Goal: Information Seeking & Learning: Learn about a topic

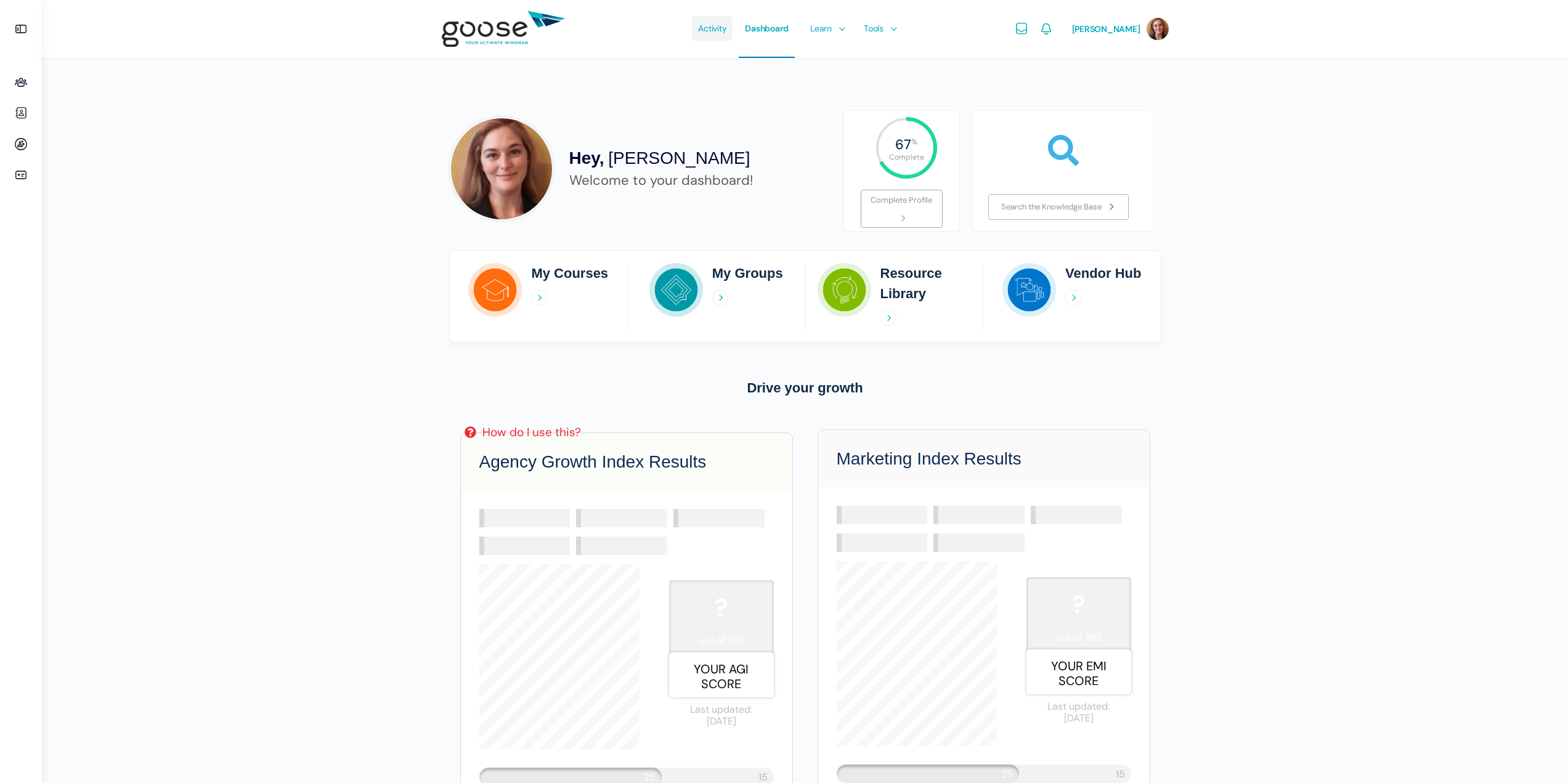
click at [704, 29] on span "Activity" at bounding box center [712, 28] width 28 height 58
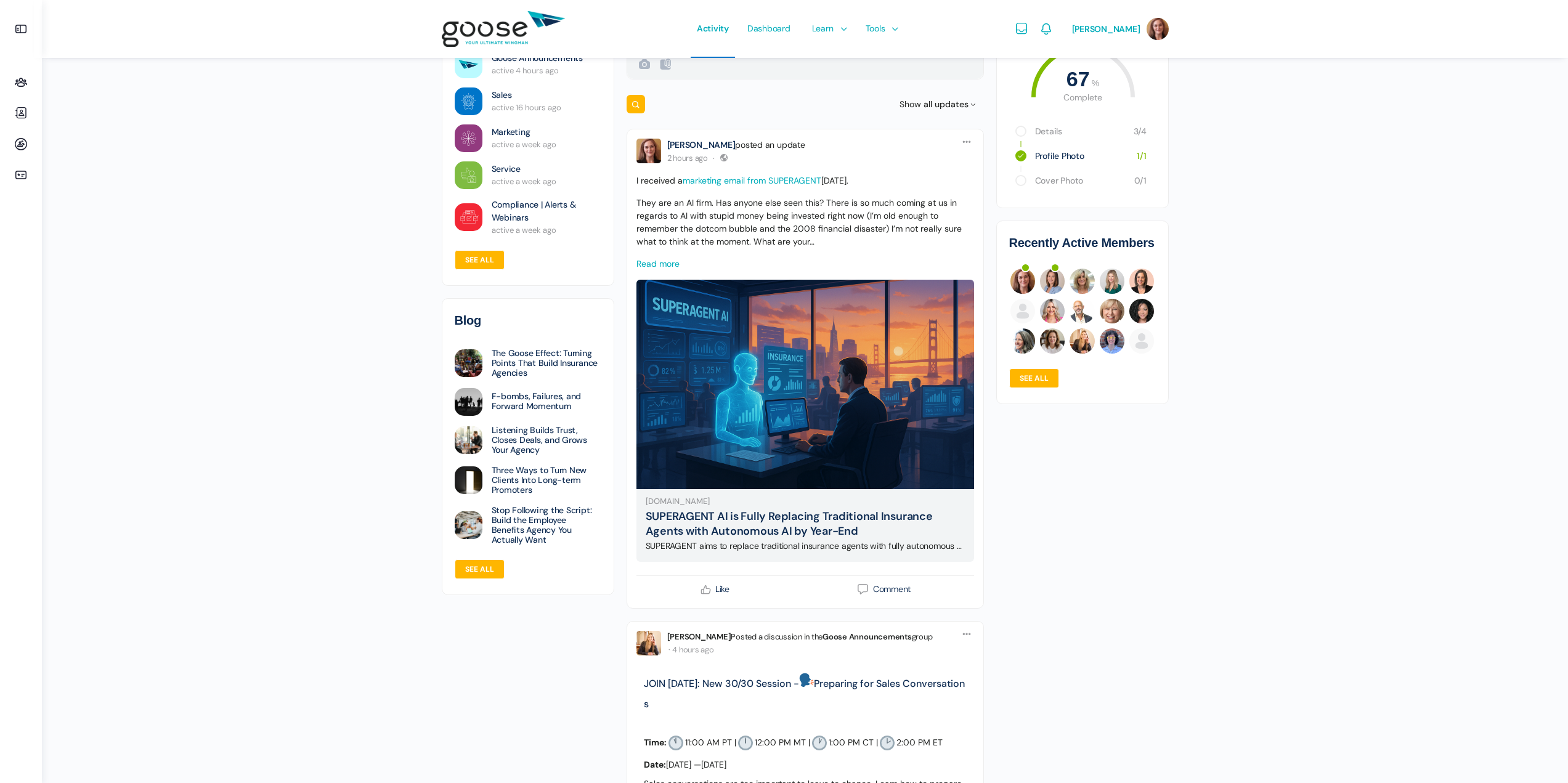
scroll to position [123, 0]
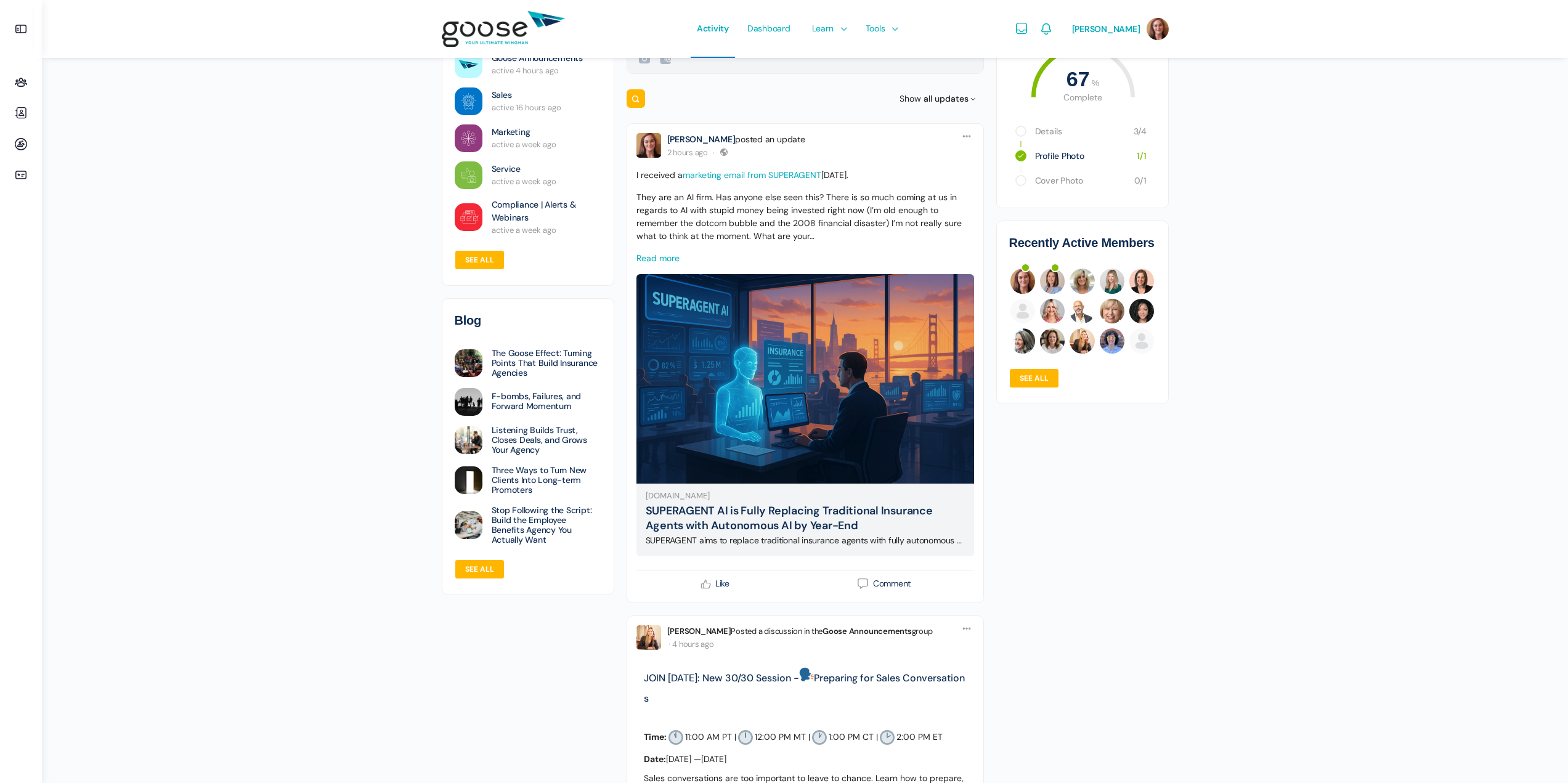
click at [764, 199] on p "They are an AI firm. Has anyone else seen this? There is so much coming at us i…" at bounding box center [805, 217] width 338 height 51
click at [841, 181] on p "I received a marketing email from SUPERAGENT yesterday." at bounding box center [805, 175] width 338 height 13
click at [970, 137] on icon at bounding box center [967, 136] width 10 height 10
click at [771, 226] on p "They are an AI firm. Has anyone else seen this? There is so much coming at us i…" at bounding box center [805, 217] width 338 height 51
click at [683, 139] on link "[PERSON_NAME]" at bounding box center [702, 139] width 68 height 11
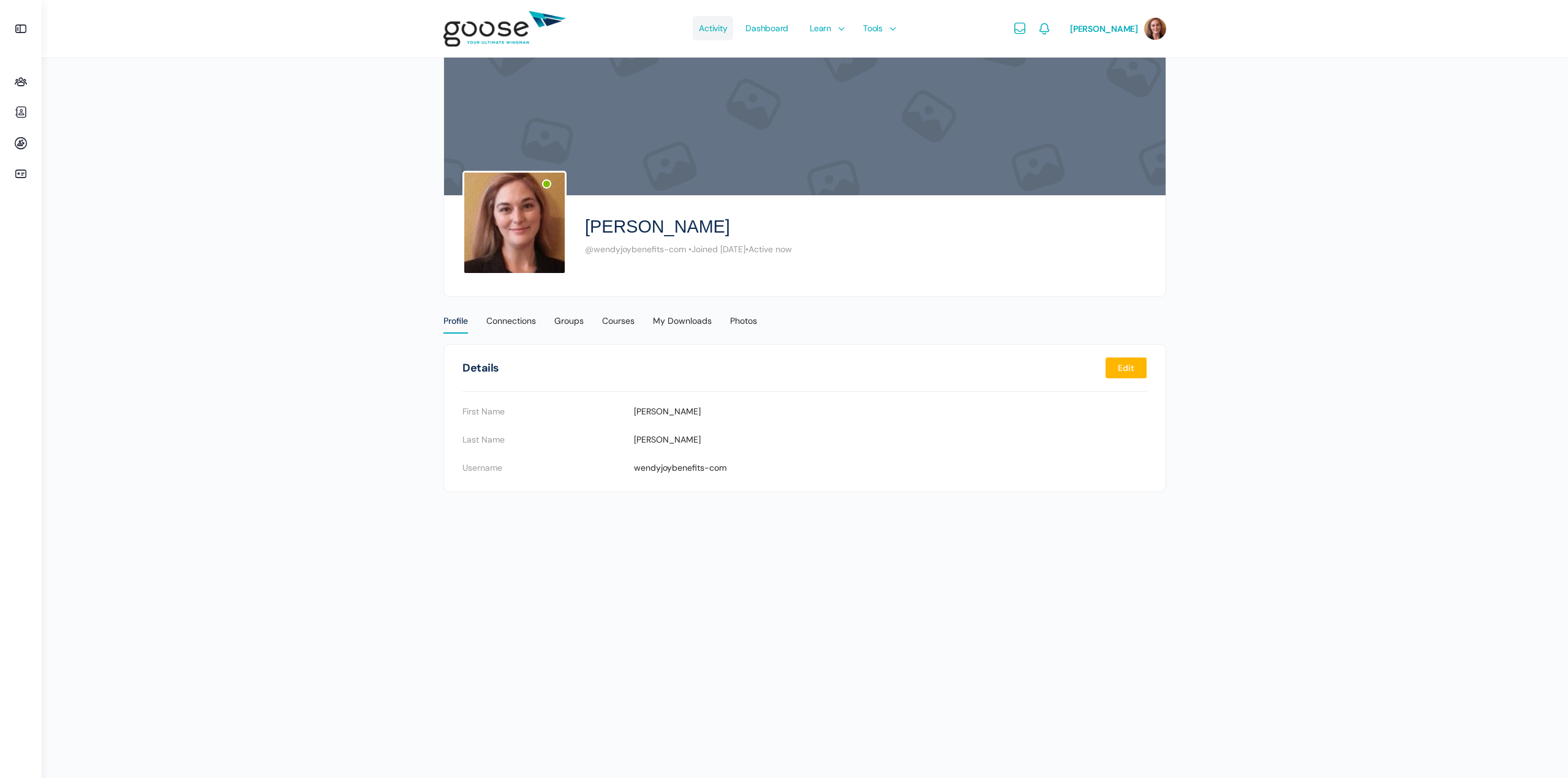
click at [708, 30] on span "Activity" at bounding box center [712, 28] width 28 height 58
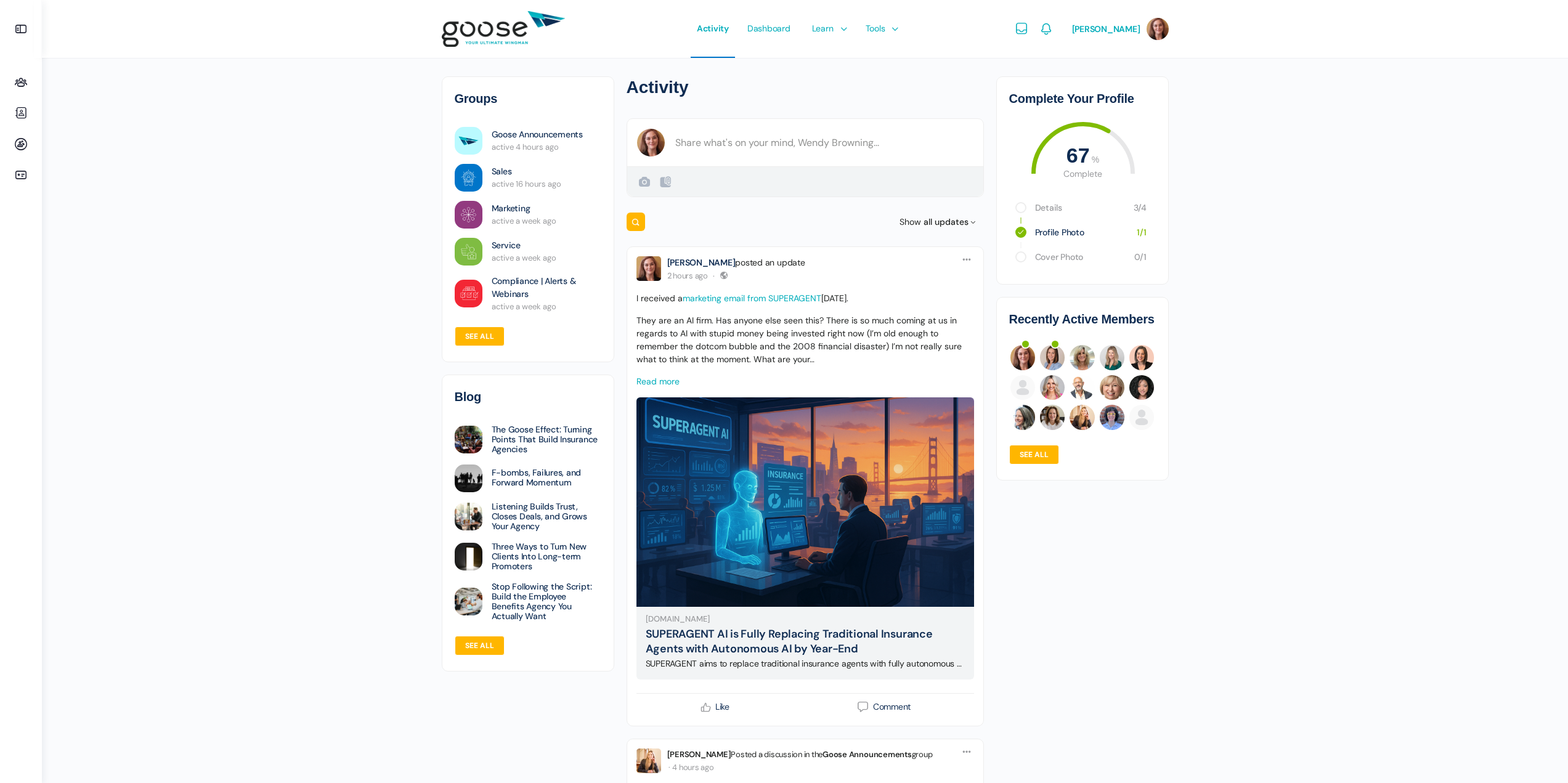
click at [650, 380] on link "Read more" at bounding box center [658, 381] width 43 height 11
